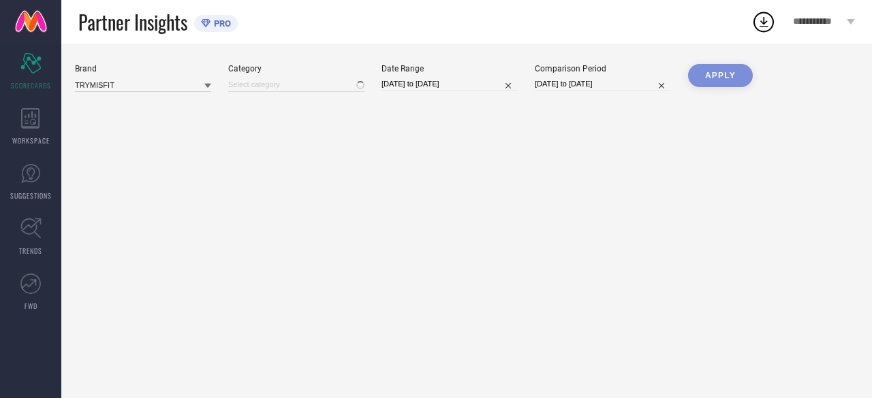
type input "All"
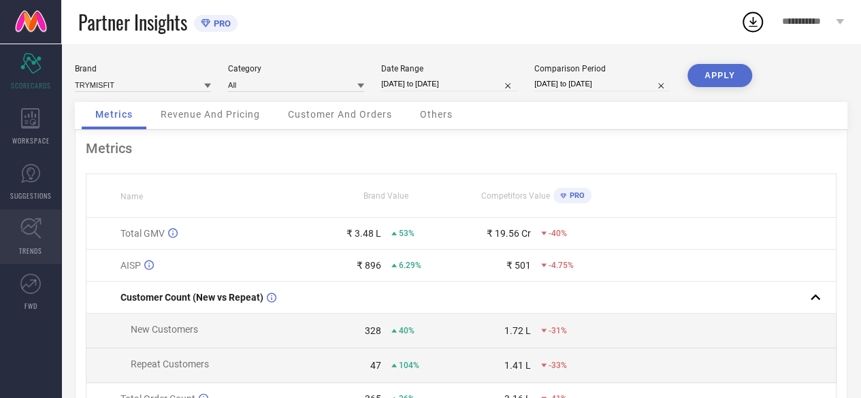
click at [31, 233] on icon at bounding box center [30, 229] width 20 height 20
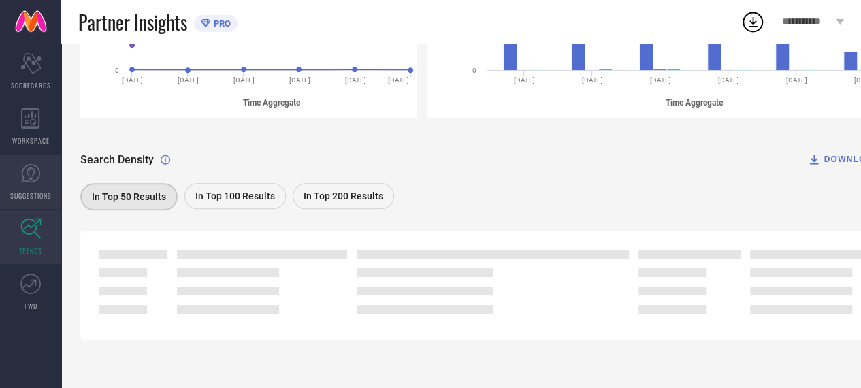
scroll to position [343, 0]
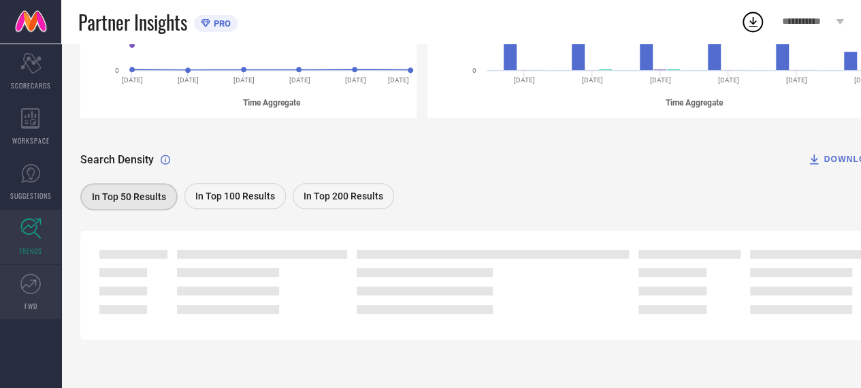
click at [35, 291] on icon at bounding box center [30, 284] width 20 height 20
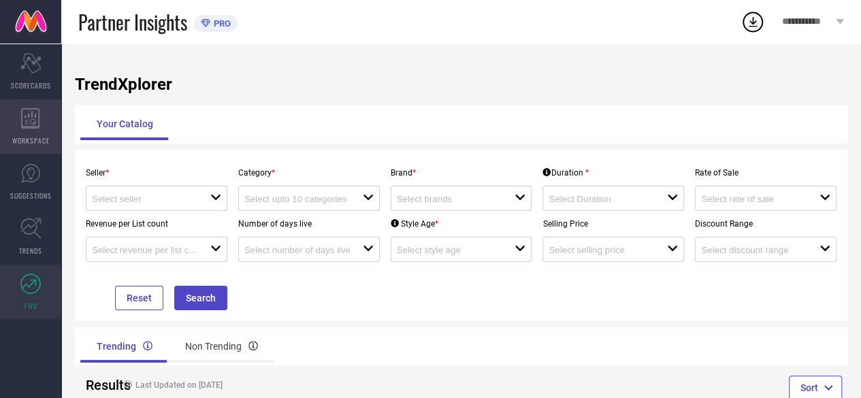
click at [35, 123] on icon at bounding box center [30, 118] width 18 height 20
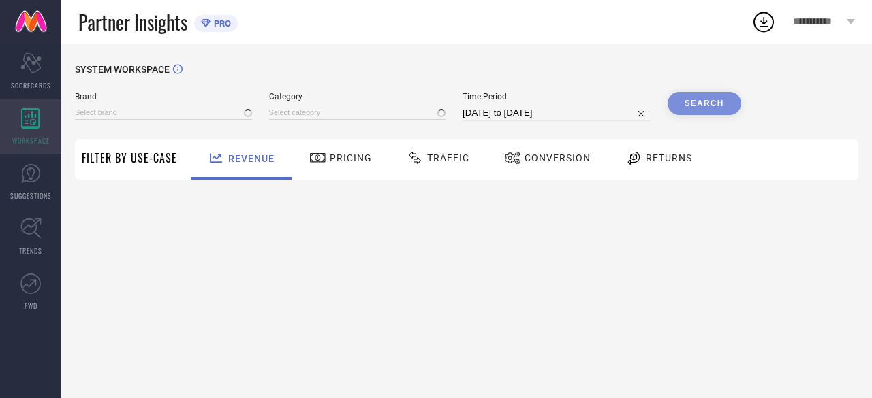
type input "TRYMISFIT"
type input "All"
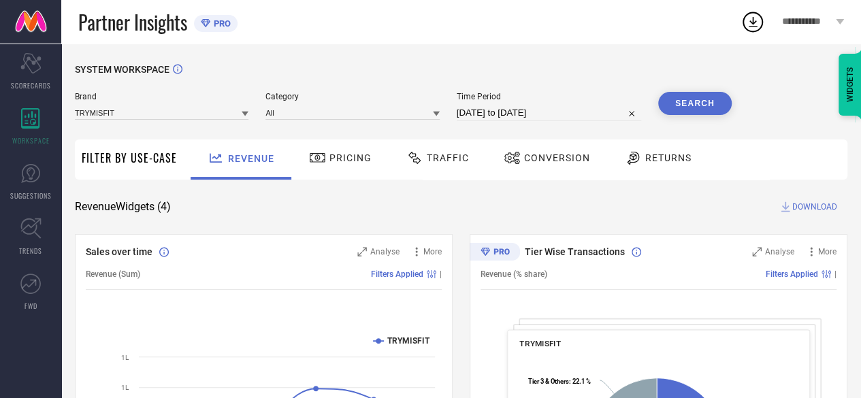
click at [636, 155] on icon at bounding box center [633, 158] width 17 height 16
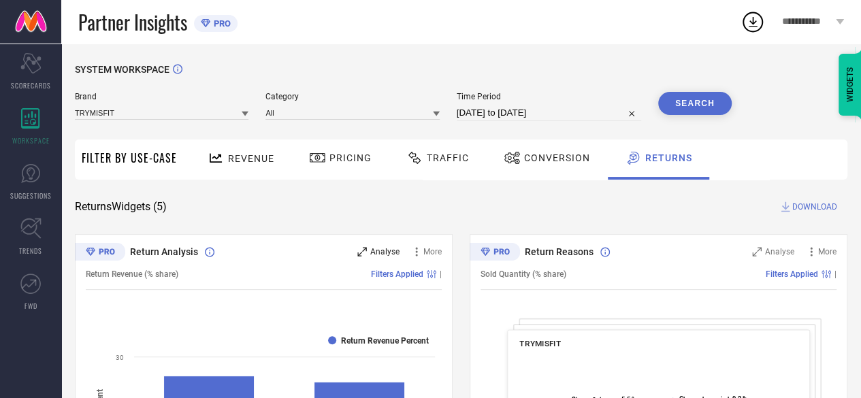
click at [376, 253] on span "Analyse" at bounding box center [384, 252] width 29 height 10
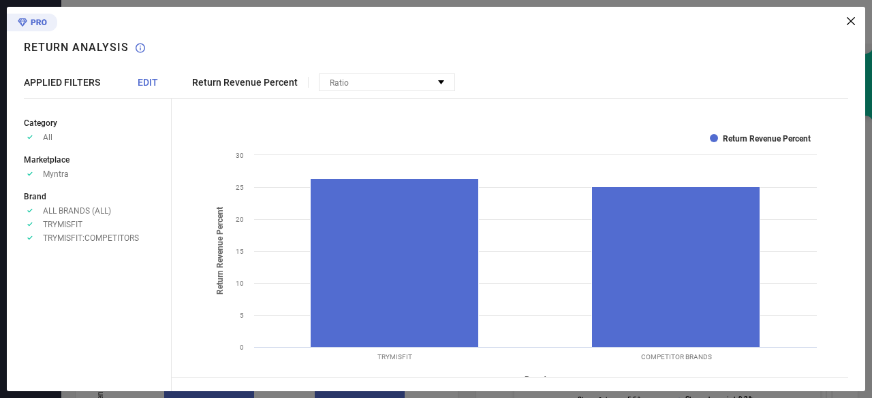
click at [850, 18] on icon at bounding box center [850, 21] width 8 height 8
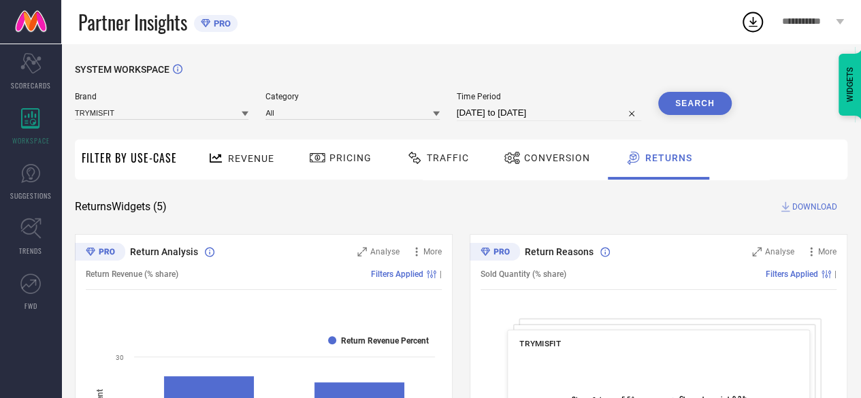
select select "7"
select select "2025"
select select "8"
select select "2025"
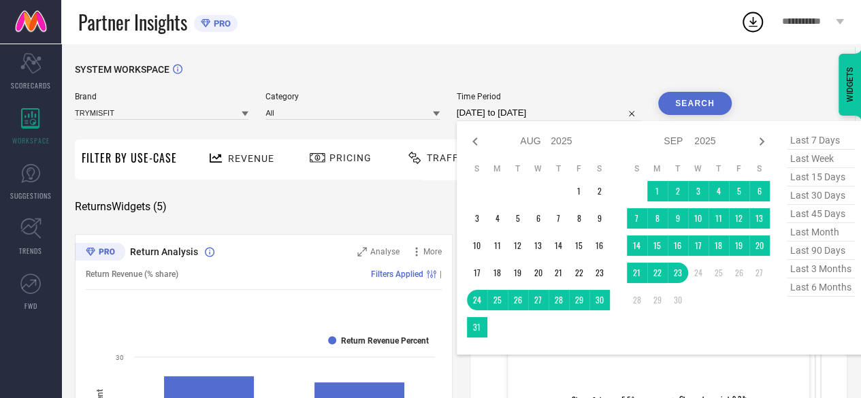
click at [475, 116] on input "24-08-2025 to 23-09-2025" at bounding box center [549, 113] width 185 height 16
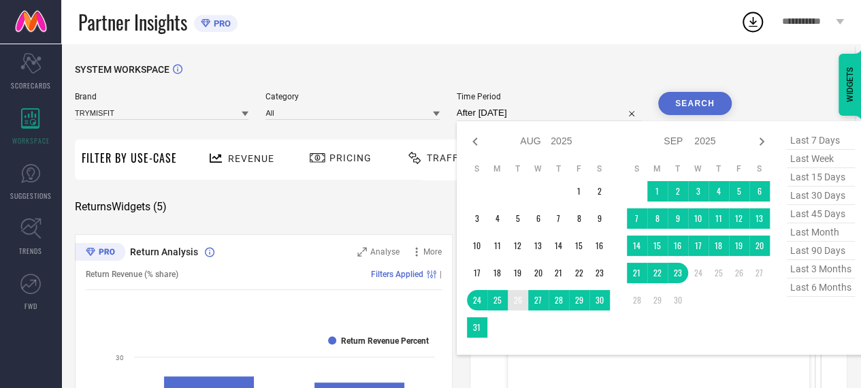
click at [515, 302] on td "26" at bounding box center [518, 300] width 20 height 20
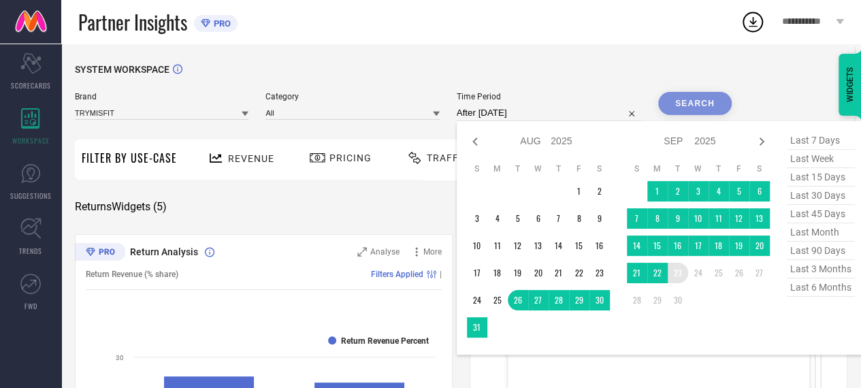
type input "26-08-2025 to 23-09-2025"
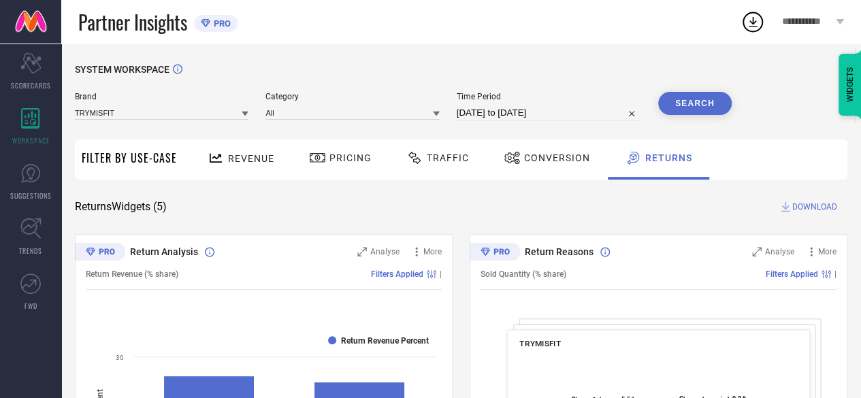
click at [474, 112] on input "26-08-2025 to 23-09-2025" at bounding box center [549, 113] width 185 height 16
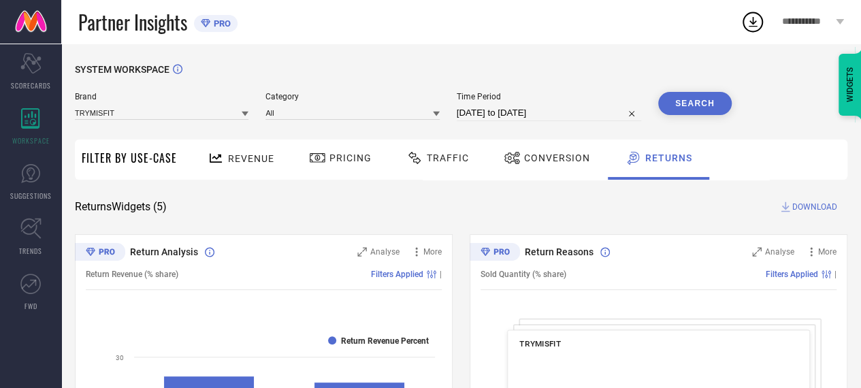
select select "7"
select select "2025"
select select "8"
select select "2025"
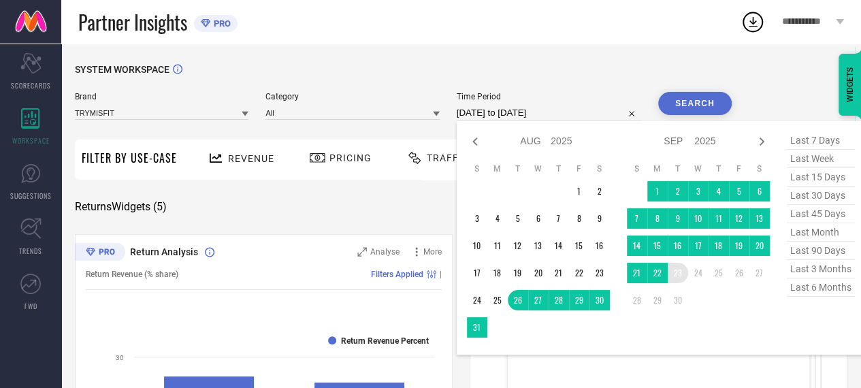
type input "After 23-09-2025"
click at [675, 276] on td "23" at bounding box center [678, 273] width 20 height 20
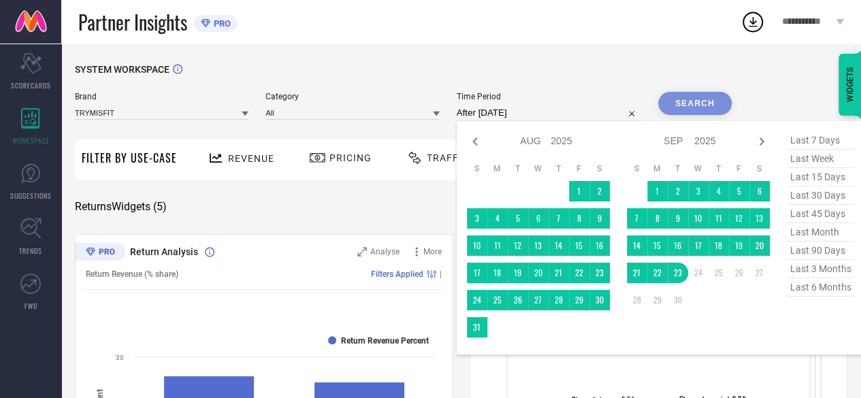
click at [611, 69] on div "SYSTEM WORKSPACE" at bounding box center [461, 78] width 773 height 28
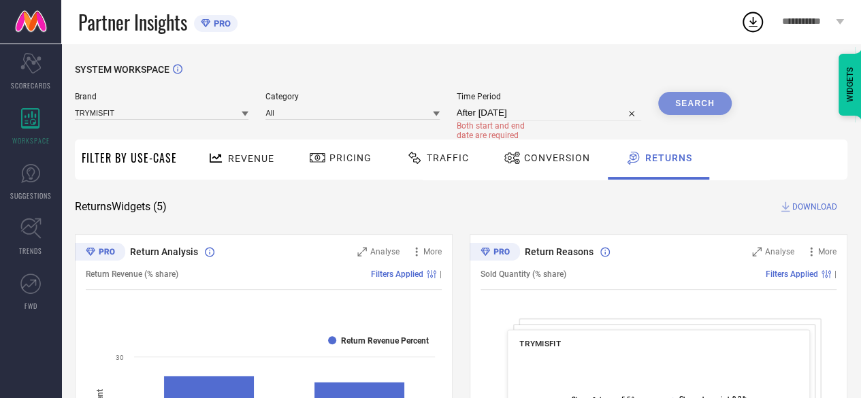
select select "8"
select select "2025"
select select "9"
select select "2025"
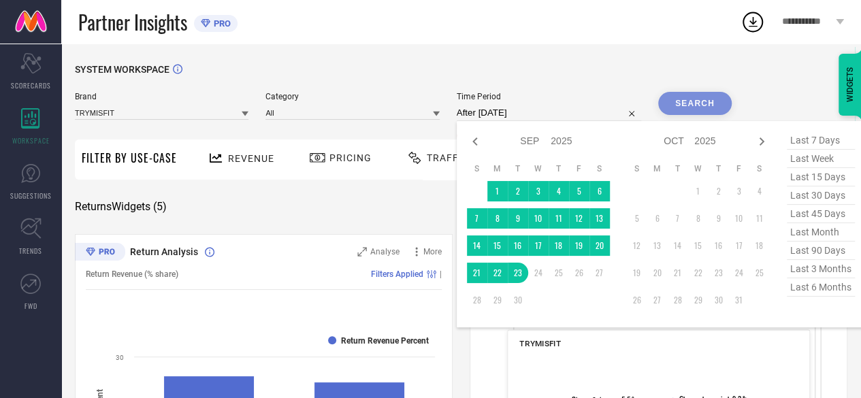
click at [503, 114] on input "After 23-09-2025" at bounding box center [549, 113] width 185 height 16
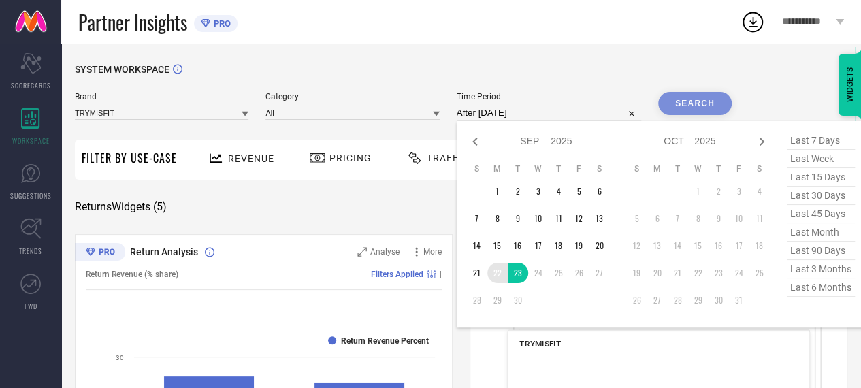
type input "22-09-2025 to 23-09-2025"
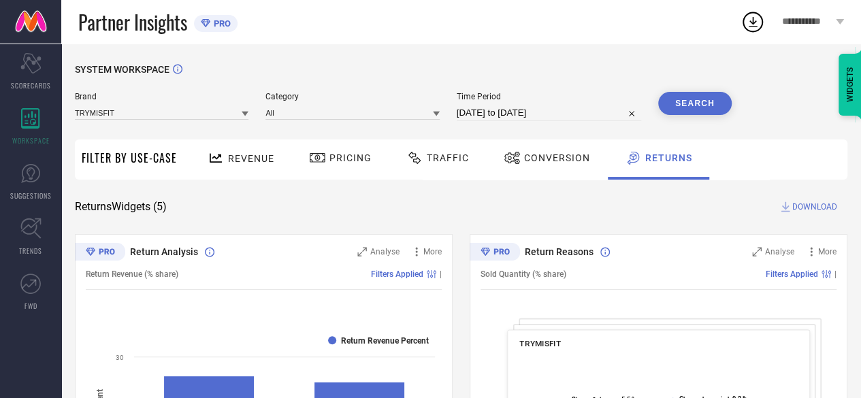
click at [699, 104] on button "Search" at bounding box center [695, 103] width 74 height 23
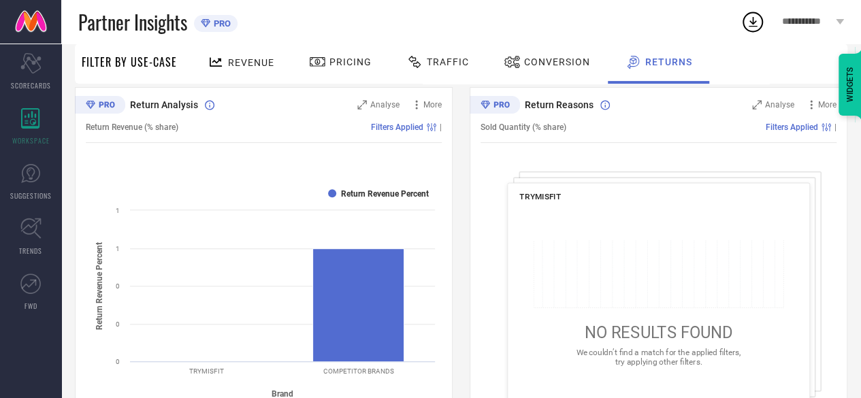
scroll to position [136, 0]
